Goal: Task Accomplishment & Management: Manage account settings

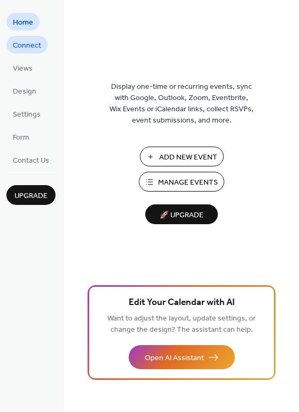
click at [31, 43] on span "Connect" at bounding box center [27, 45] width 28 height 11
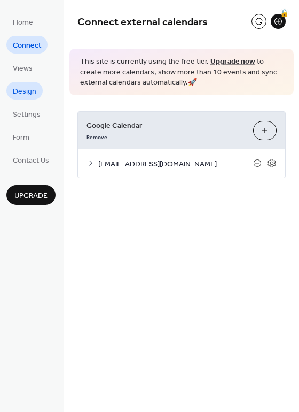
click at [26, 90] on span "Design" at bounding box center [25, 91] width 24 height 11
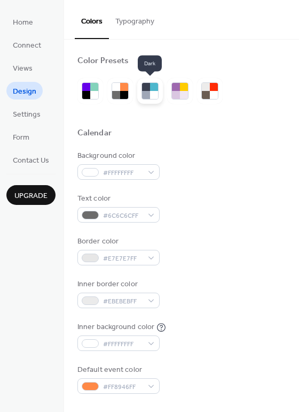
click at [148, 92] on div at bounding box center [146, 95] width 8 height 8
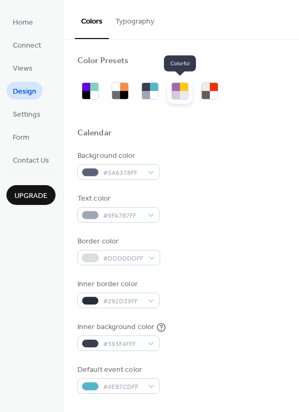
click at [181, 94] on div at bounding box center [184, 95] width 8 height 8
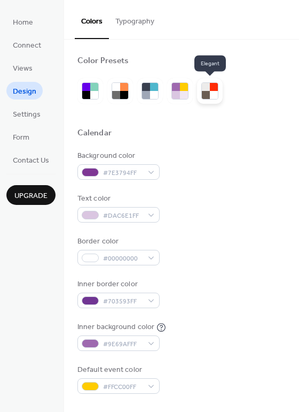
click at [205, 92] on div at bounding box center [206, 95] width 8 height 8
